Goal: Check status: Check status

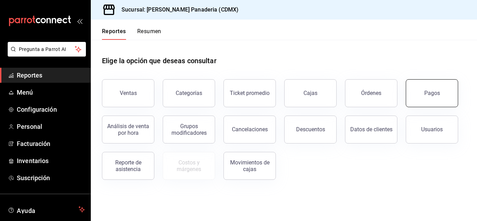
click at [416, 88] on button "Pagos" at bounding box center [432, 93] width 52 height 28
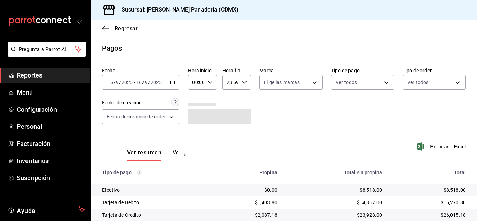
scroll to position [37, 0]
click at [29, 75] on span "Reportes" at bounding box center [51, 75] width 68 height 9
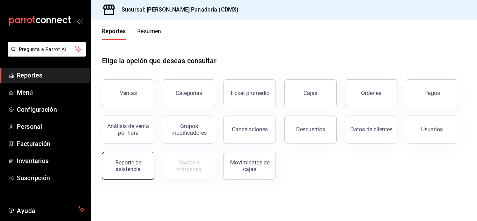
click at [120, 159] on button "Reporte de asistencia" at bounding box center [128, 166] width 52 height 28
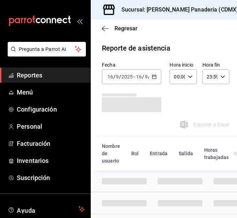
click at [33, 71] on span "Reportes" at bounding box center [51, 75] width 68 height 9
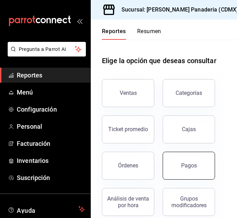
click at [192, 159] on button "Pagos" at bounding box center [189, 166] width 52 height 28
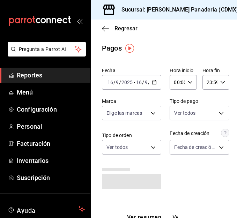
click at [155, 85] on div "[DATE] [DATE] - [DATE] [DATE]" at bounding box center [131, 82] width 59 height 15
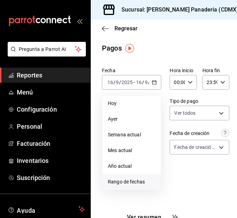
click at [137, 181] on span "Rango de fechas" at bounding box center [131, 181] width 47 height 7
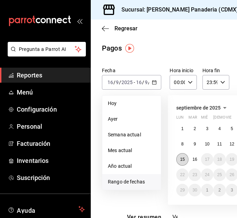
click at [178, 163] on button "15" at bounding box center [182, 159] width 12 height 13
click at [199, 165] on div "1 2 3 4 5 6 7 8 9 10 11 12 13 14 15 16 17 18 19 20 21 22 23 24 25 26 27 28 29 3…" at bounding box center [219, 160] width 87 height 74
click at [199, 158] on button "16" at bounding box center [195, 159] width 12 height 13
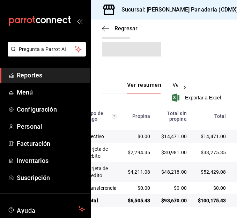
scroll to position [135, 0]
